Goal: Task Accomplishment & Management: Manage account settings

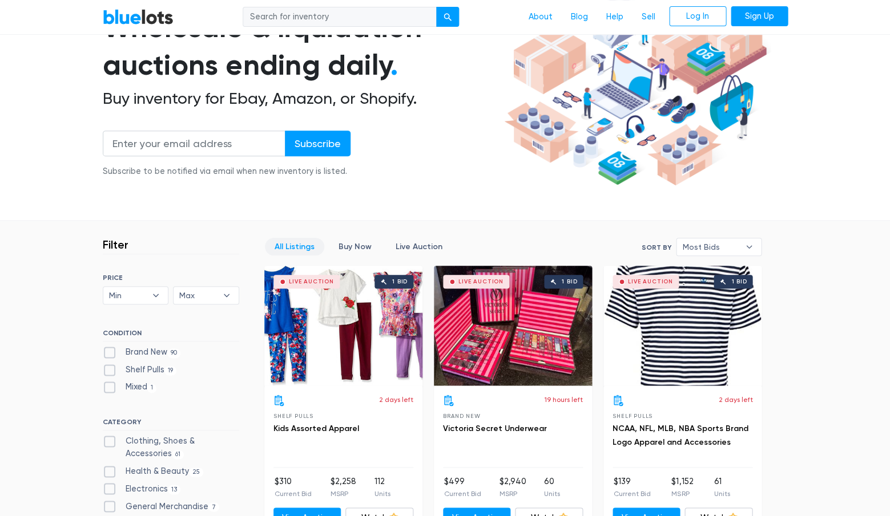
scroll to position [120, 0]
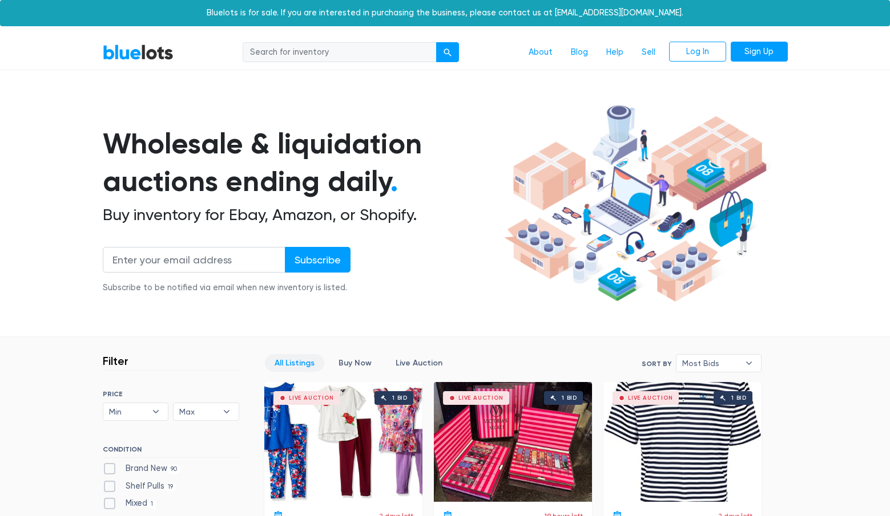
scroll to position [120, 0]
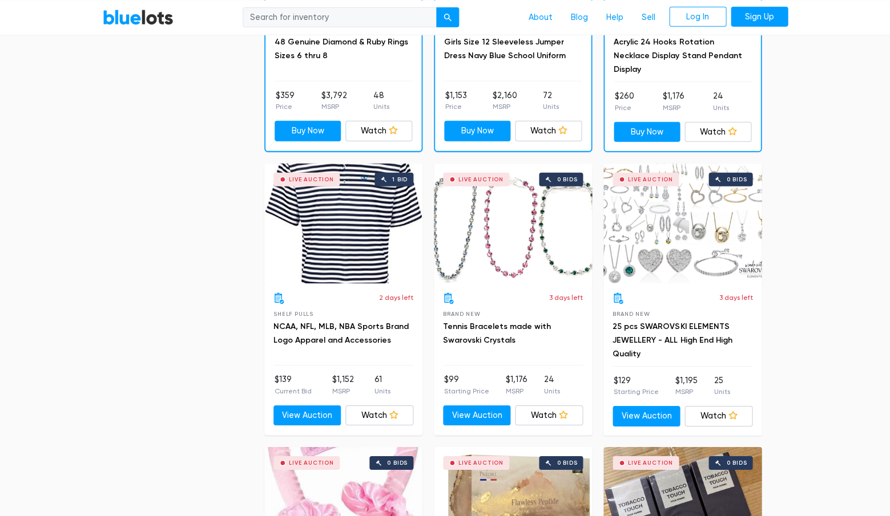
scroll to position [789, 0]
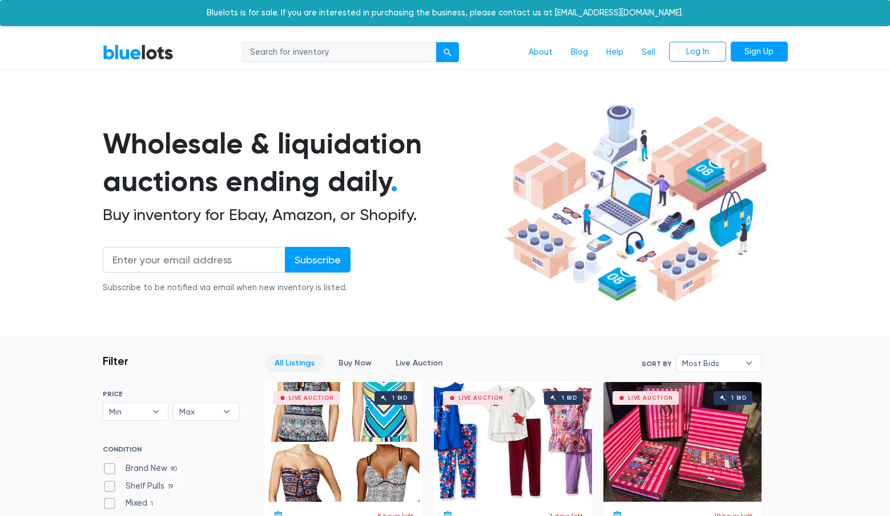
scroll to position [790, 0]
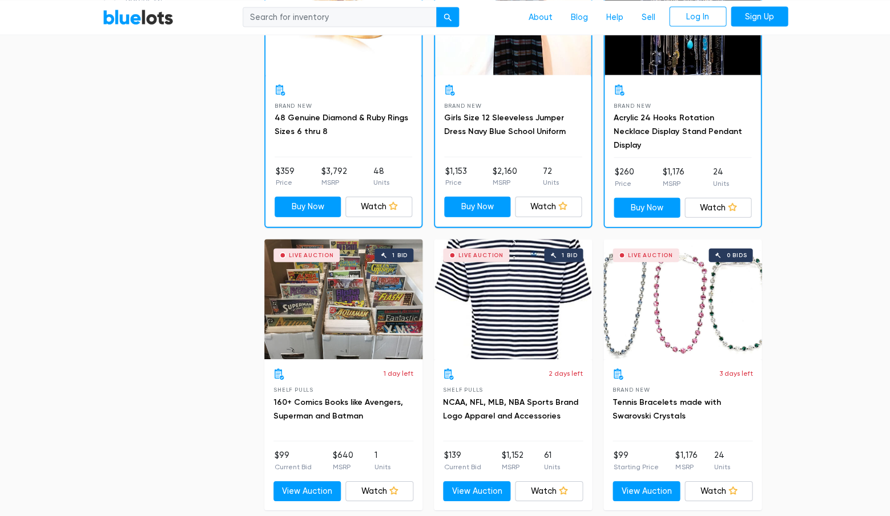
scroll to position [700, 0]
